Goal: Find specific page/section: Find specific page/section

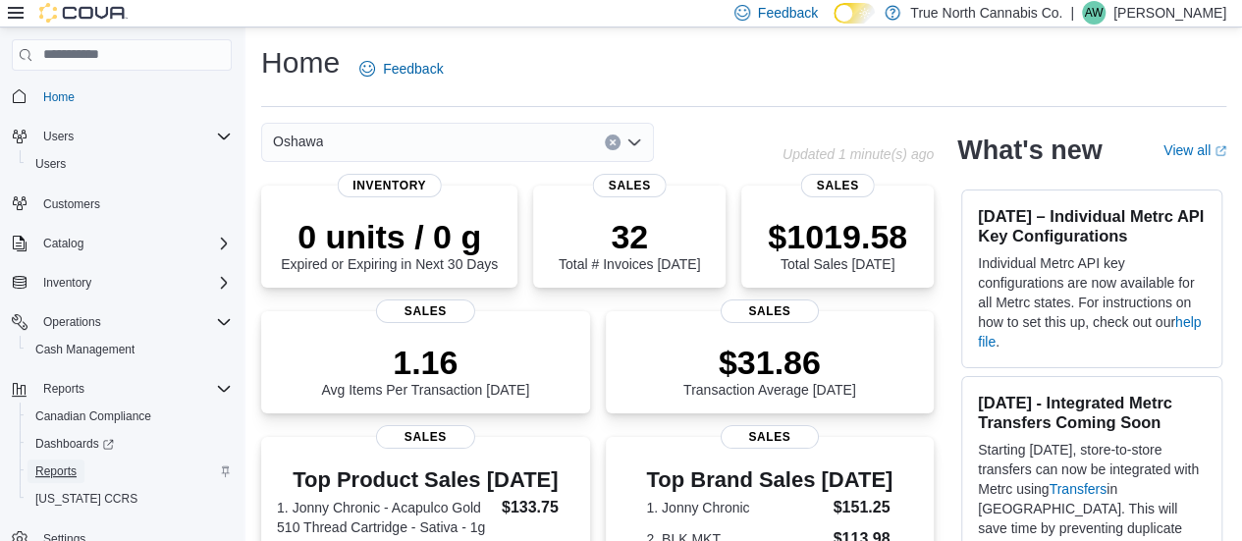
click at [61, 466] on span "Reports" at bounding box center [55, 471] width 41 height 16
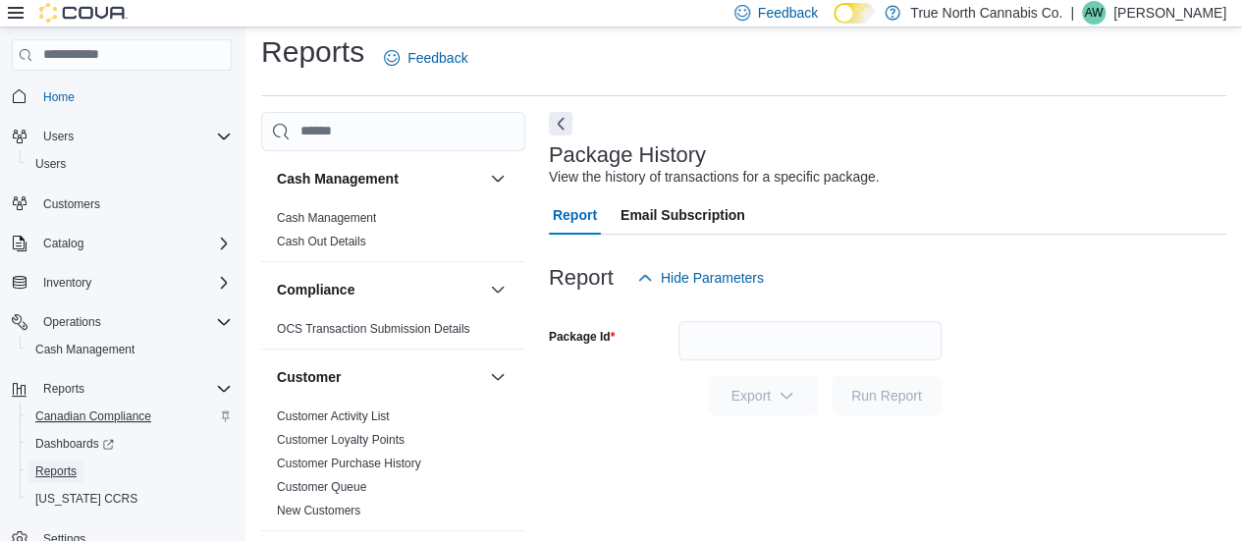
scroll to position [41, 0]
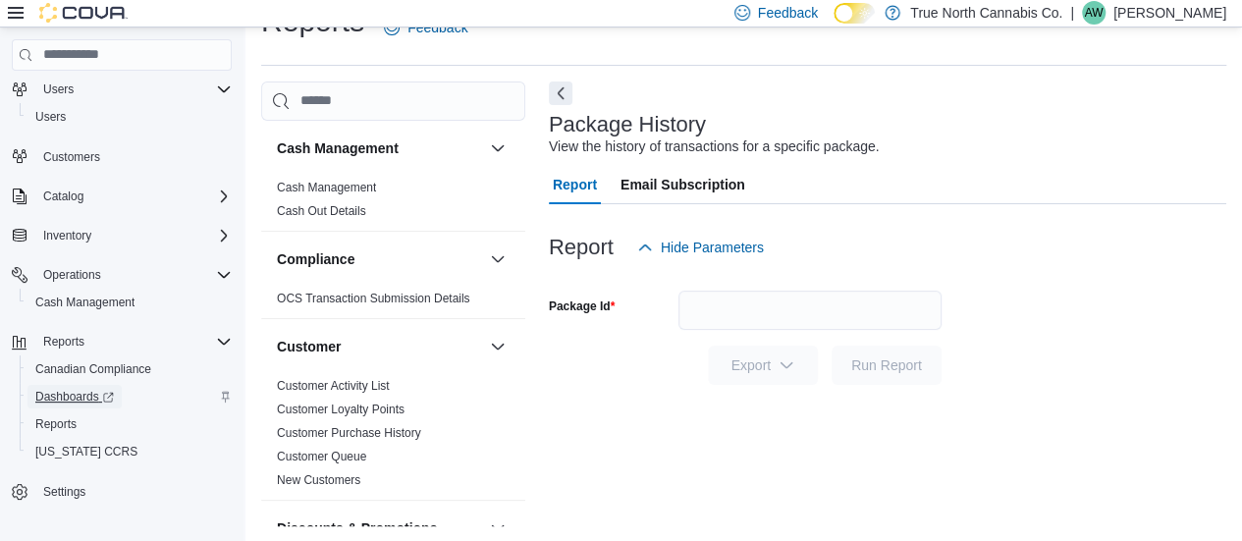
click at [82, 403] on span "Dashboards" at bounding box center [74, 397] width 79 height 24
